Goal: Check status: Check status

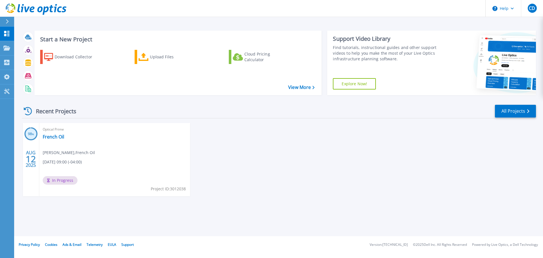
click at [103, 136] on div "Optical Prime French Oil [PERSON_NAME] , French Oil [DATE] 09:00 (-04:00) In Pr…" at bounding box center [114, 159] width 151 height 73
click at [51, 137] on link "French Oil" at bounding box center [53, 137] width 21 height 6
